Goal: Find specific page/section: Find specific page/section

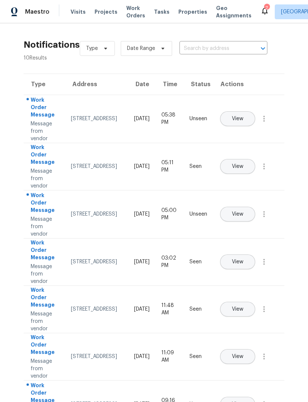
click at [183, 11] on span "Properties" at bounding box center [193, 11] width 29 height 7
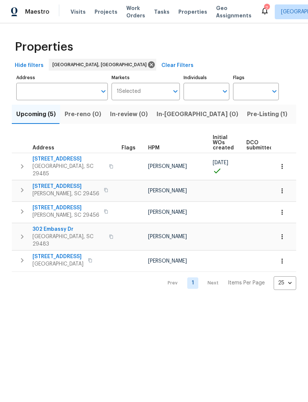
click at [79, 13] on span "Visits" at bounding box center [78, 11] width 15 height 7
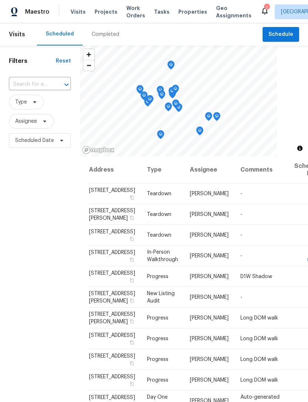
click at [261, 8] on icon at bounding box center [265, 10] width 9 height 9
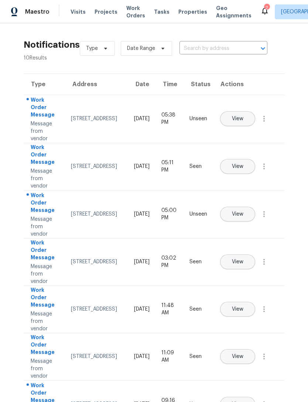
click at [216, 13] on span "Geo Assignments" at bounding box center [233, 11] width 35 height 15
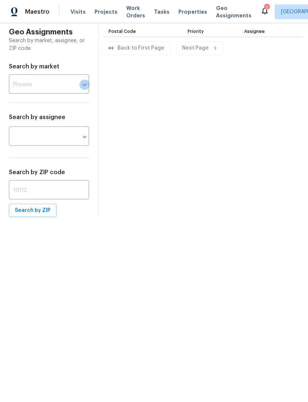
click at [81, 82] on icon "Open" at bounding box center [84, 84] width 9 height 9
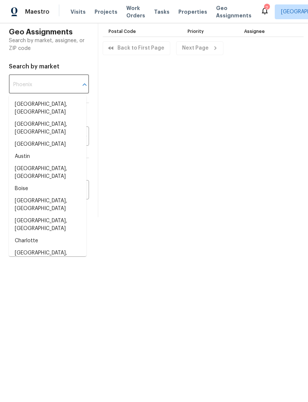
click at [24, 215] on li "[GEOGRAPHIC_DATA], [GEOGRAPHIC_DATA]" at bounding box center [48, 225] width 78 height 20
type input "[GEOGRAPHIC_DATA], [GEOGRAPHIC_DATA]"
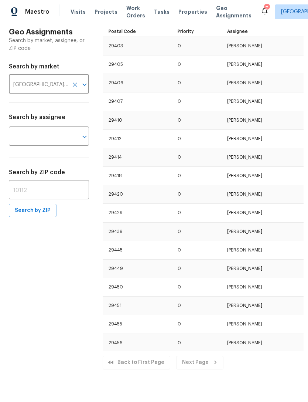
click at [122, 44] on td "29403" at bounding box center [137, 46] width 69 height 18
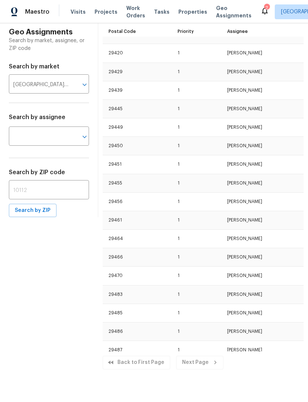
scroll to position [641, 0]
click at [185, 369] on div "Next Page" at bounding box center [199, 363] width 47 height 14
click at [190, 369] on div "Next Page" at bounding box center [199, 363] width 47 height 14
click at [188, 369] on div "Next Page" at bounding box center [199, 363] width 47 height 14
click at [186, 369] on div "Next Page" at bounding box center [199, 363] width 47 height 14
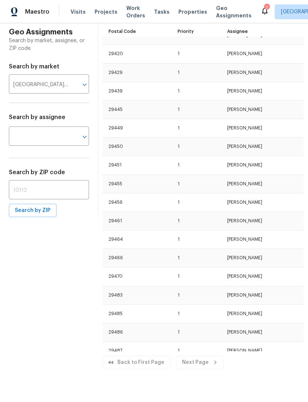
click at [124, 89] on td "29439" at bounding box center [137, 91] width 69 height 18
click at [9, 242] on div "Geo Assignments Search by market, assignee, or ZIP code Search by market [GEOGR…" at bounding box center [154, 198] width 308 height 350
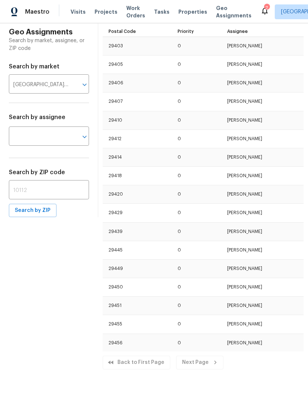
scroll to position [0, 0]
click at [82, 134] on icon "Open" at bounding box center [84, 136] width 9 height 9
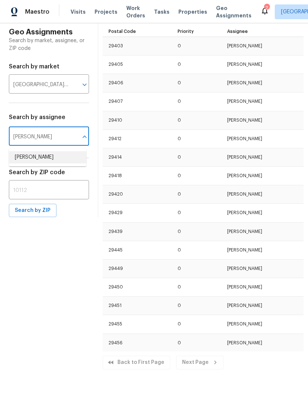
click at [50, 160] on li "[PERSON_NAME]" at bounding box center [48, 157] width 78 height 12
type input "[PERSON_NAME]"
click at [71, 140] on icon "Clear" at bounding box center [74, 136] width 7 height 7
click at [30, 137] on input "text" at bounding box center [39, 136] width 60 height 17
click at [288, 225] on td "[PERSON_NAME]" at bounding box center [262, 231] width 82 height 18
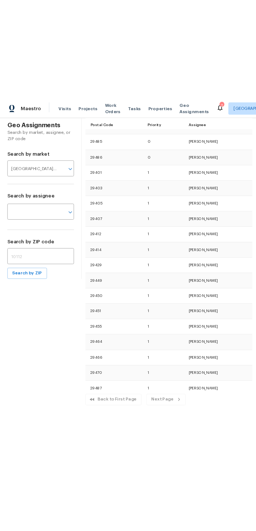
scroll to position [160, 0]
